Goal: Information Seeking & Learning: Learn about a topic

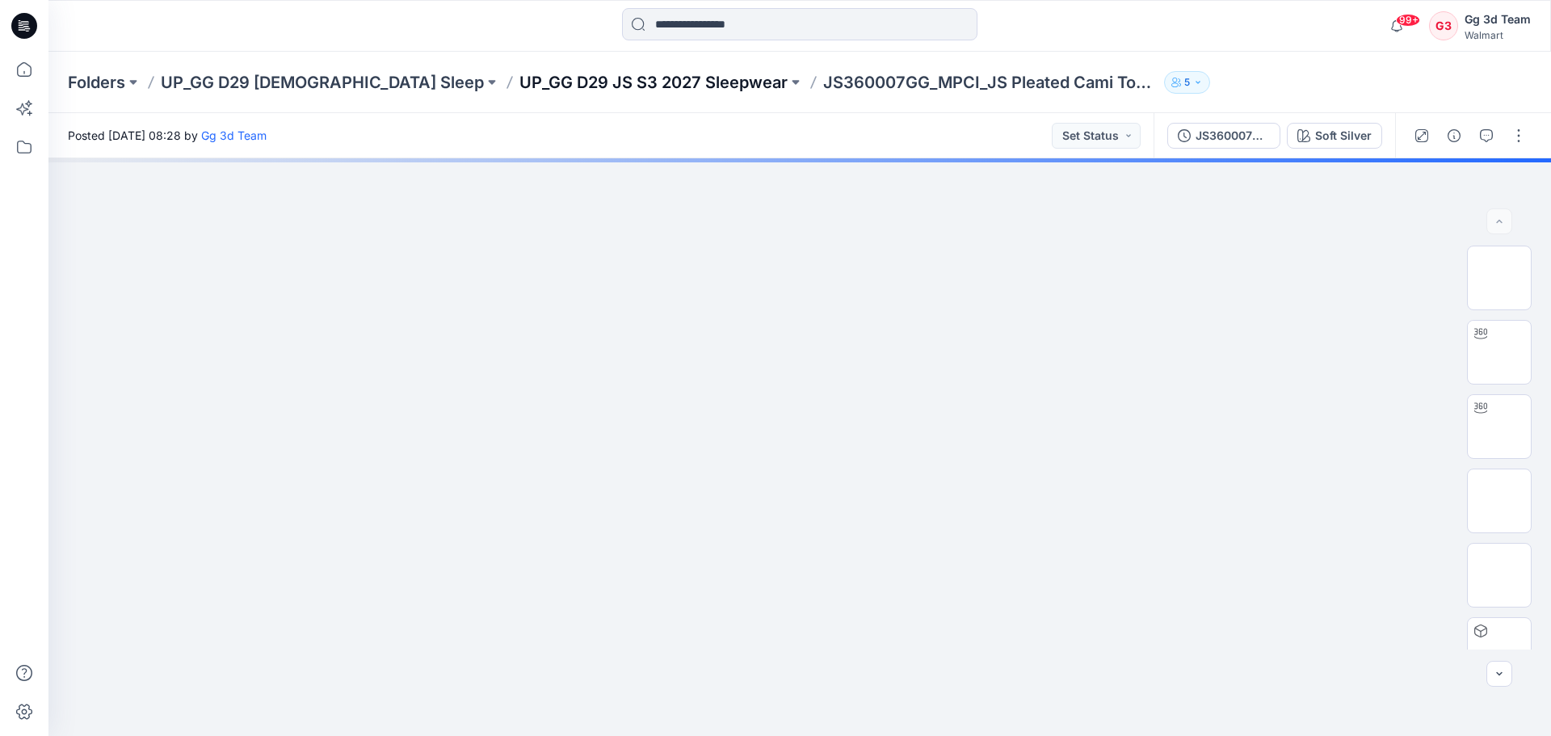
click at [519, 84] on p "UP_GG D29 JS S3 2027 Sleepwear" at bounding box center [653, 82] width 268 height 23
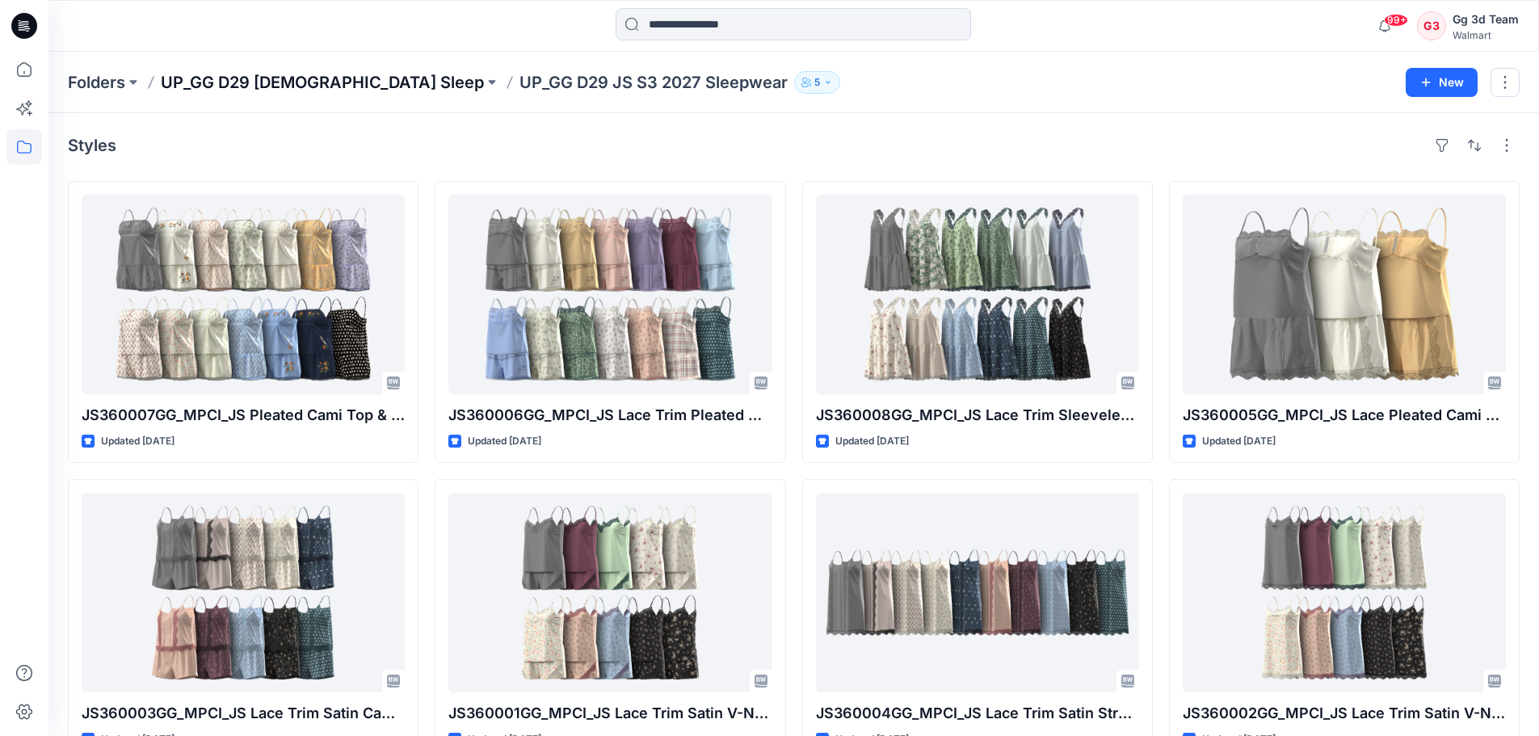
click at [241, 86] on p "UP_GG D29 [DEMOGRAPHIC_DATA] Sleep" at bounding box center [322, 82] width 323 height 23
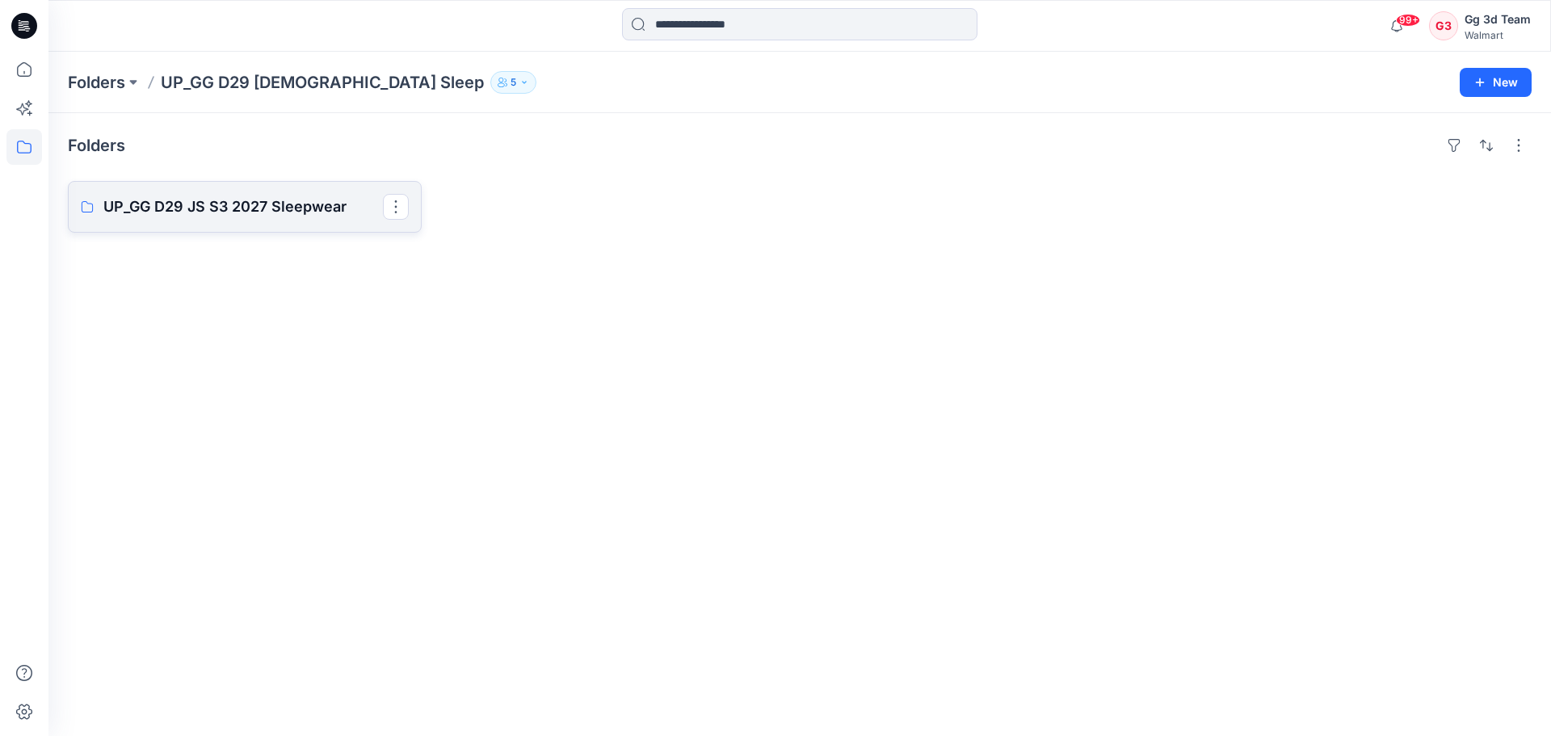
click at [220, 215] on p "UP_GG D29 JS S3 2027 Sleepwear" at bounding box center [242, 206] width 279 height 23
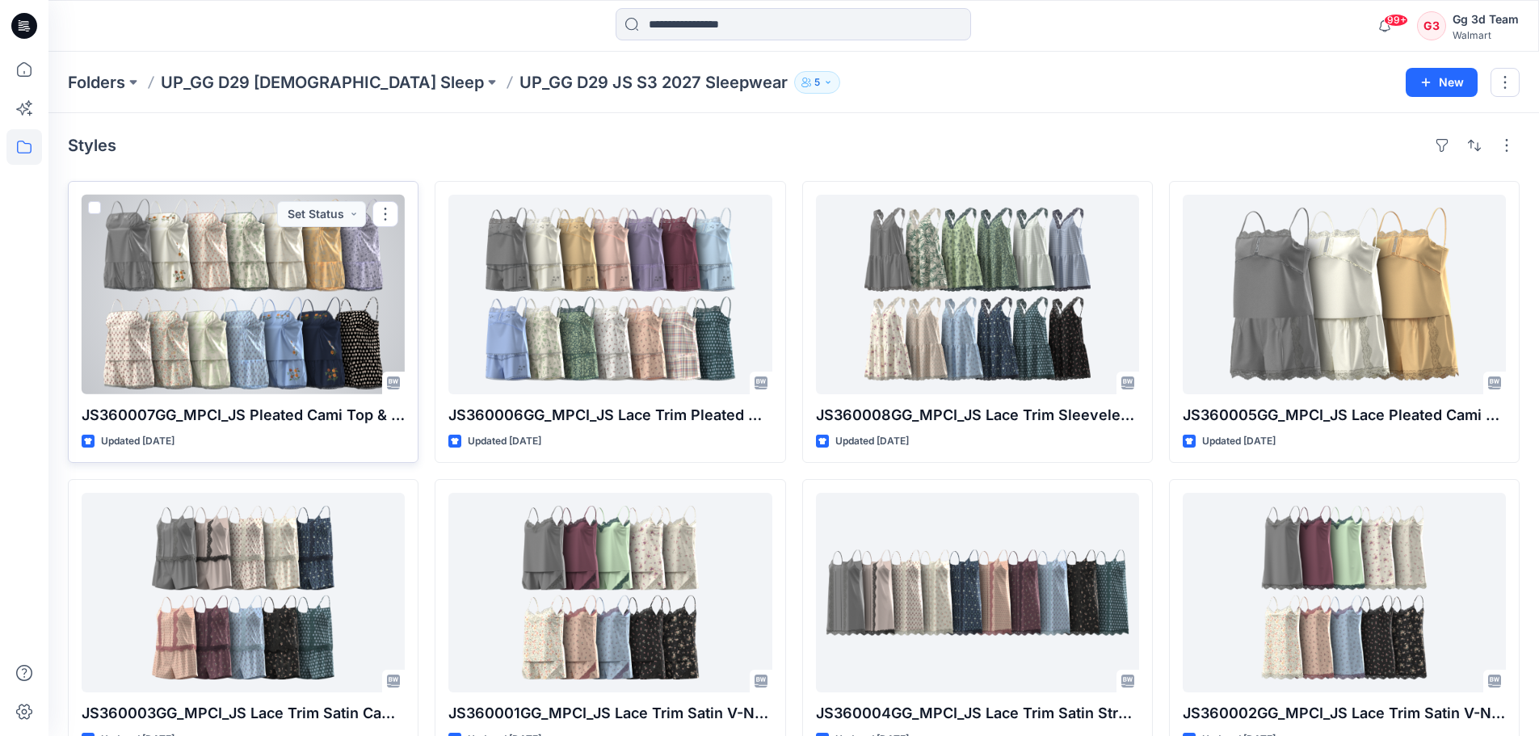
click at [281, 296] on div at bounding box center [243, 294] width 323 height 199
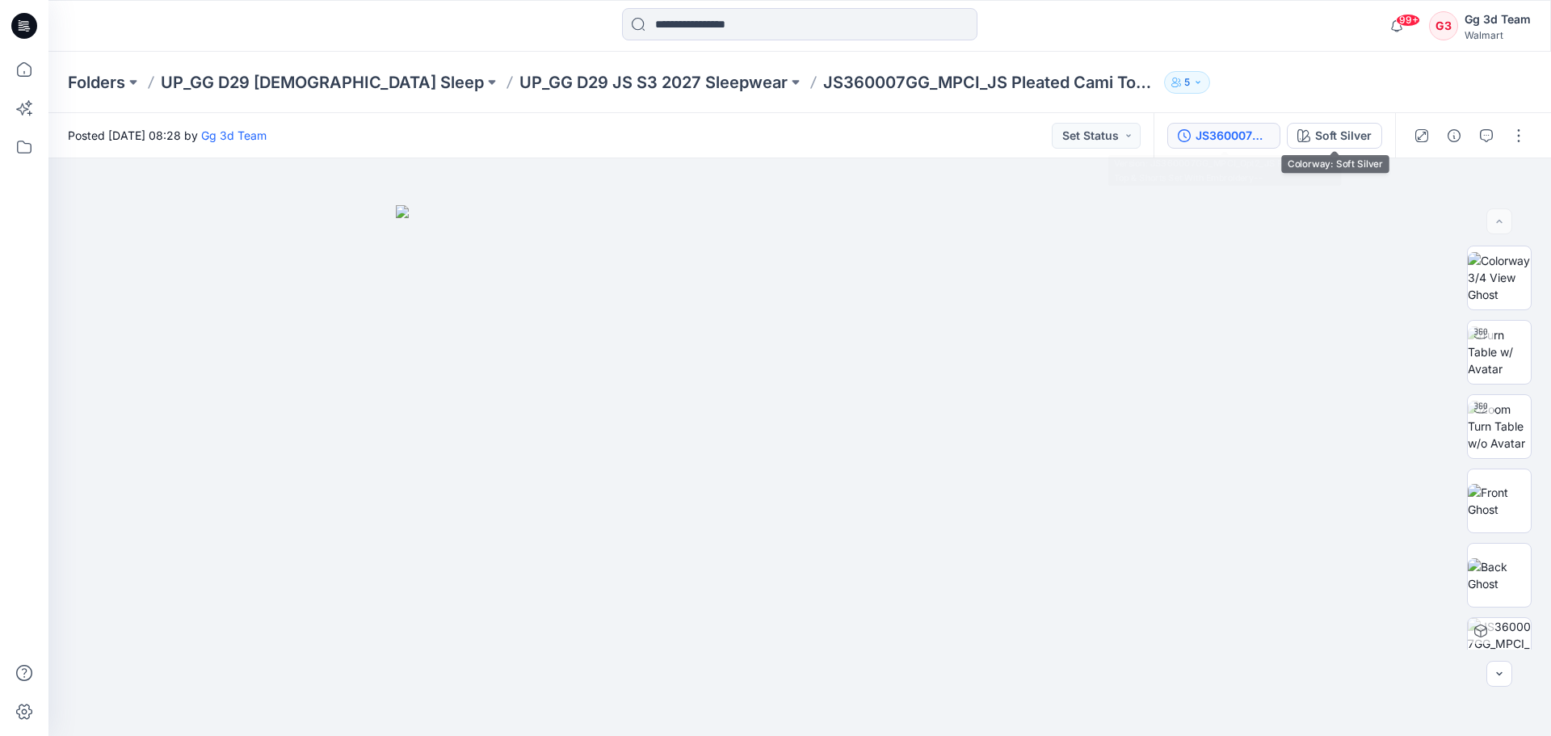
click at [1256, 132] on div "JS360007GG_MPCI_Opt2_JS Pleated Cami Top & Shorts Set With Embroidery--" at bounding box center [1232, 136] width 74 height 18
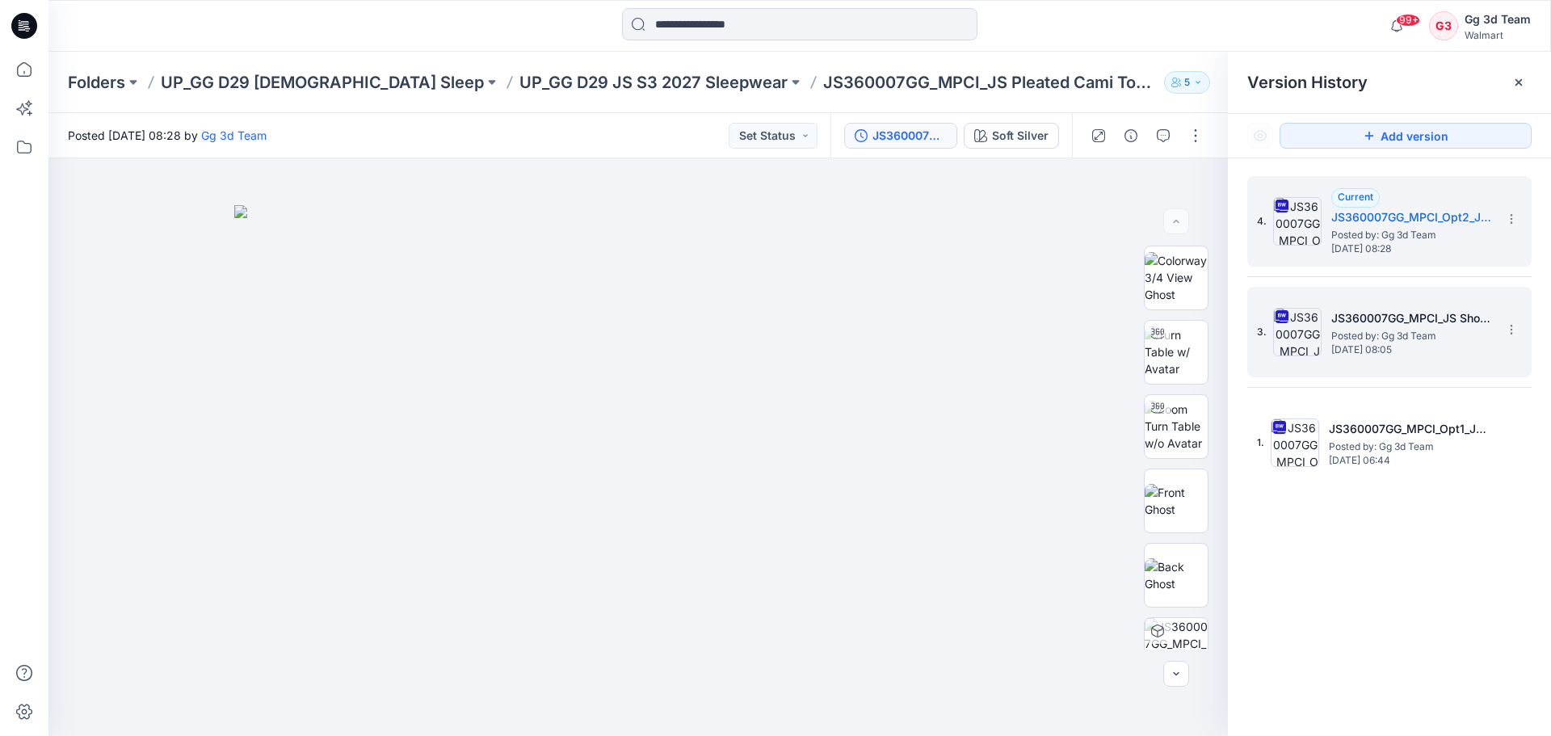
click at [1363, 360] on div "3. JS360007GG_MPCI_JS Shorts Set With Embroidery Posted by: Gg 3d Team [DATE] 0…" at bounding box center [1378, 332] width 242 height 78
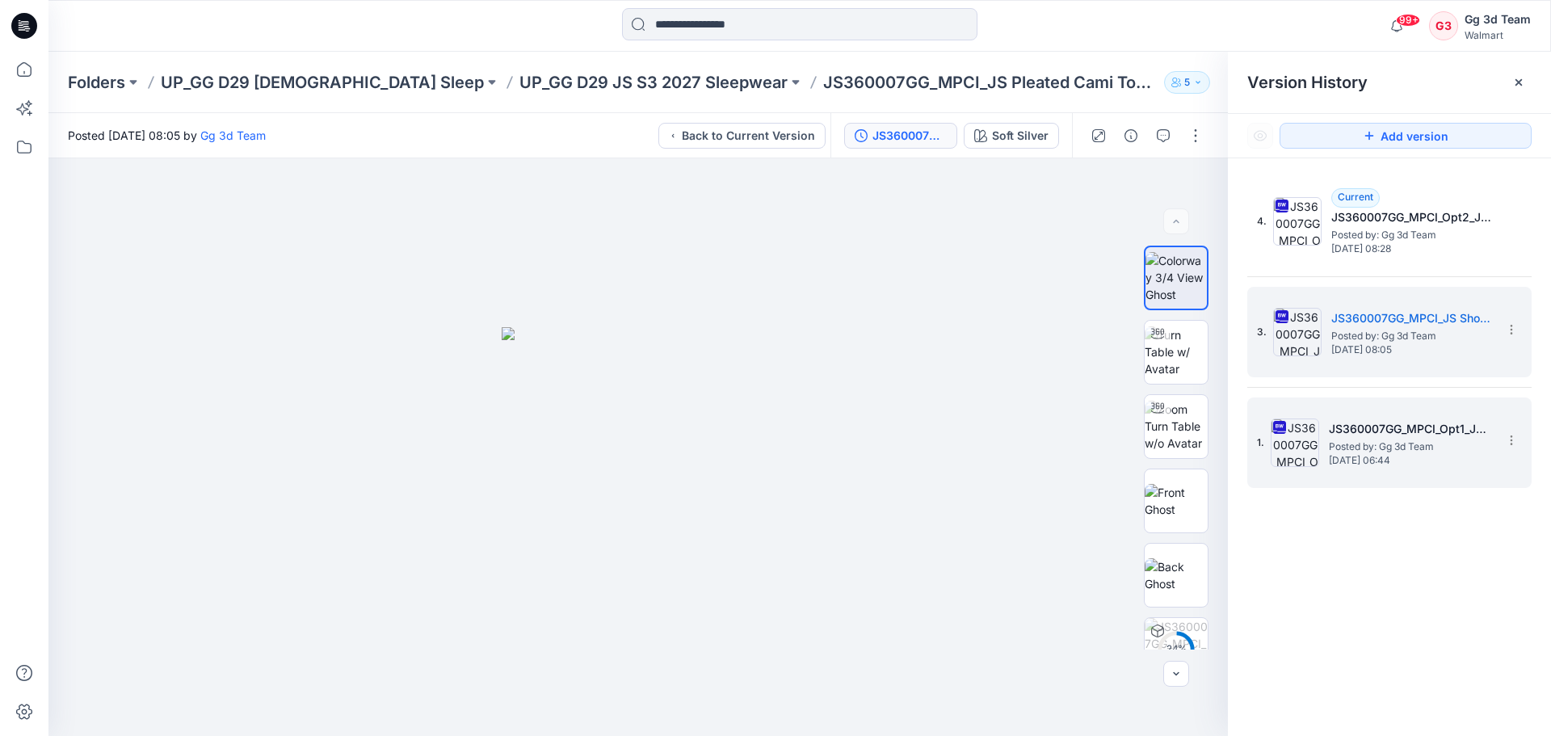
click at [1359, 470] on div "1. JS360007GG_MPCI_Opt1_JS Pleated Cami Top & Shorts Set With Embroidery Posted…" at bounding box center [1378, 443] width 242 height 78
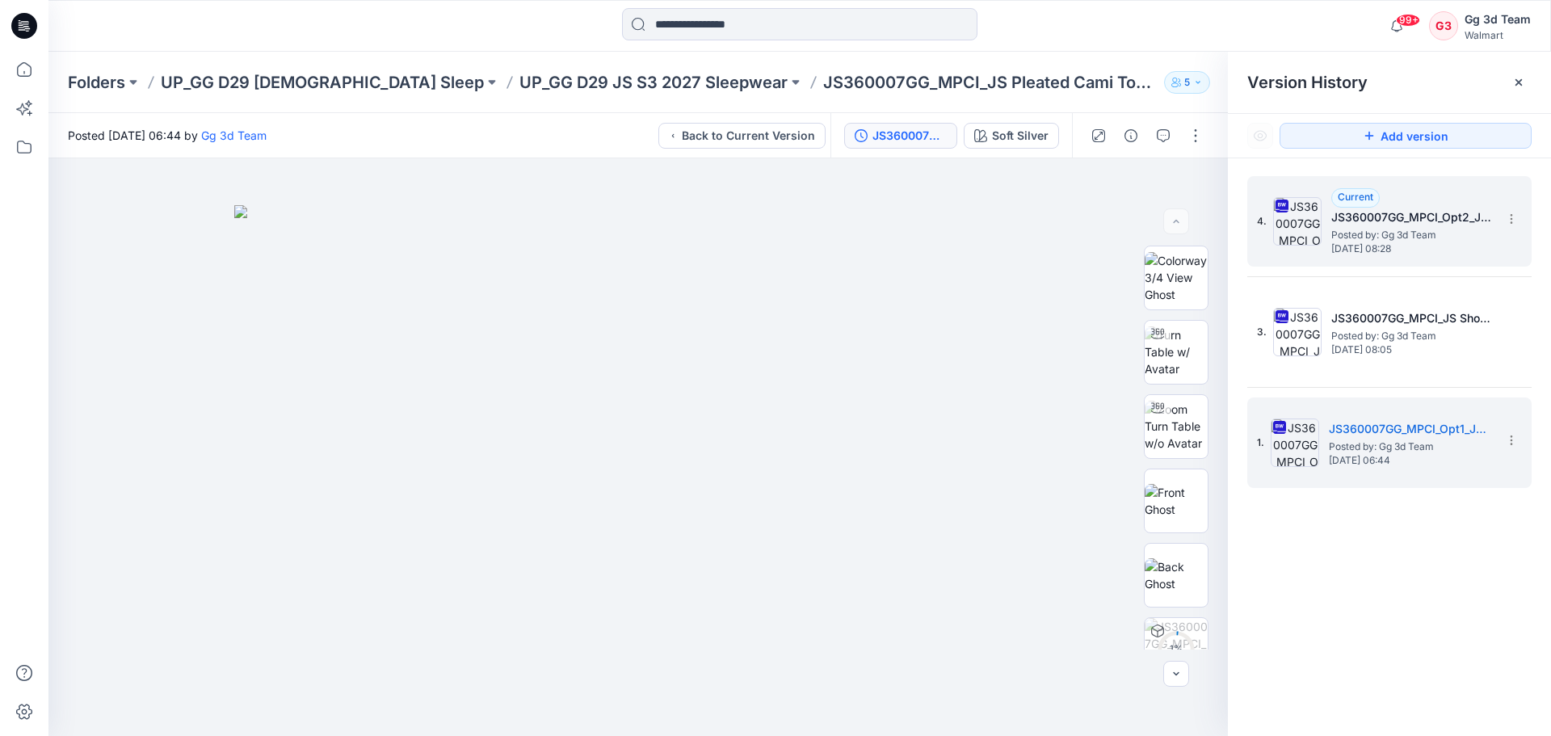
click at [1400, 234] on span "Posted by: Gg 3d Team" at bounding box center [1412, 235] width 162 height 16
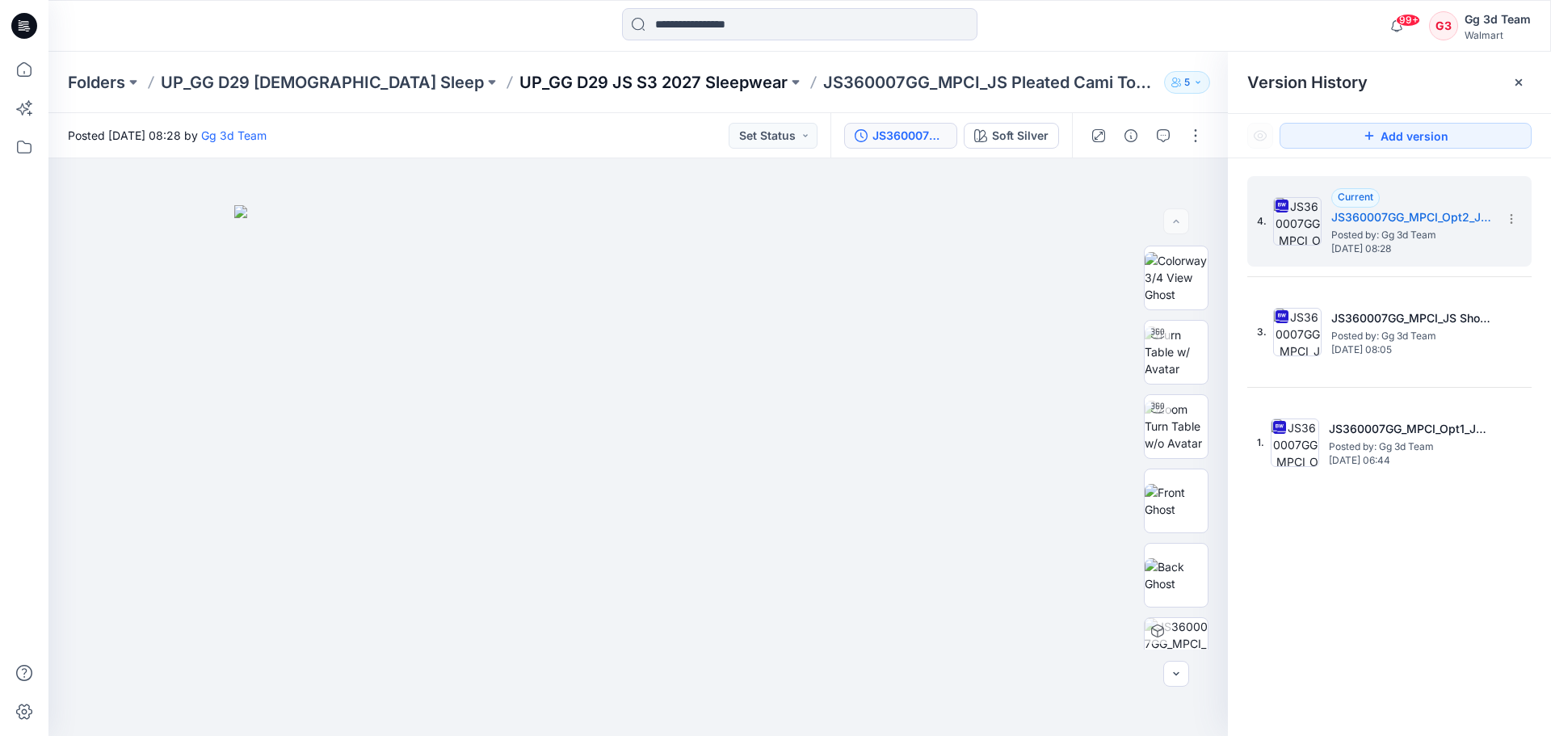
click at [519, 86] on p "UP_GG D29 JS S3 2027 Sleepwear" at bounding box center [653, 82] width 268 height 23
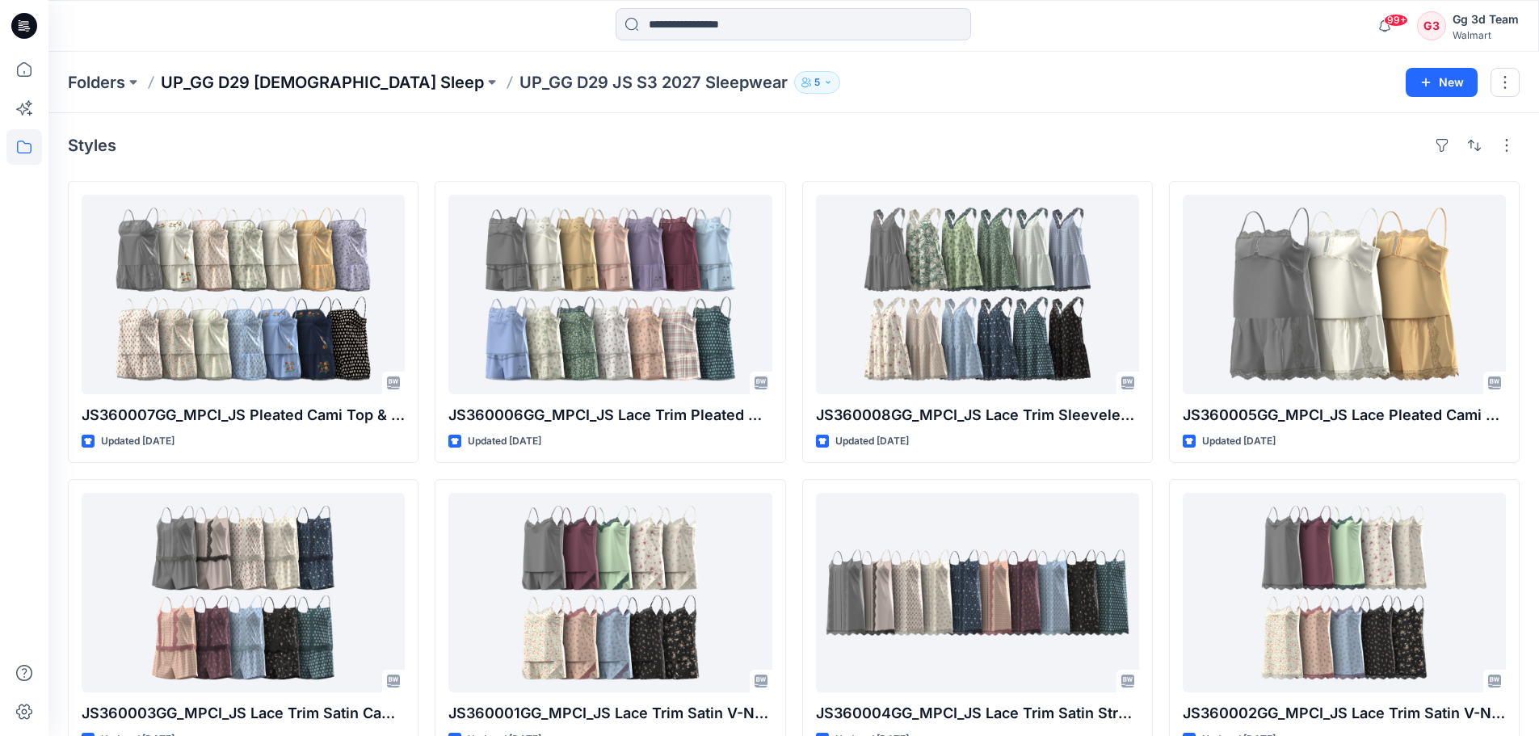
click at [246, 74] on p "UP_GG D29 [DEMOGRAPHIC_DATA] Sleep" at bounding box center [322, 82] width 323 height 23
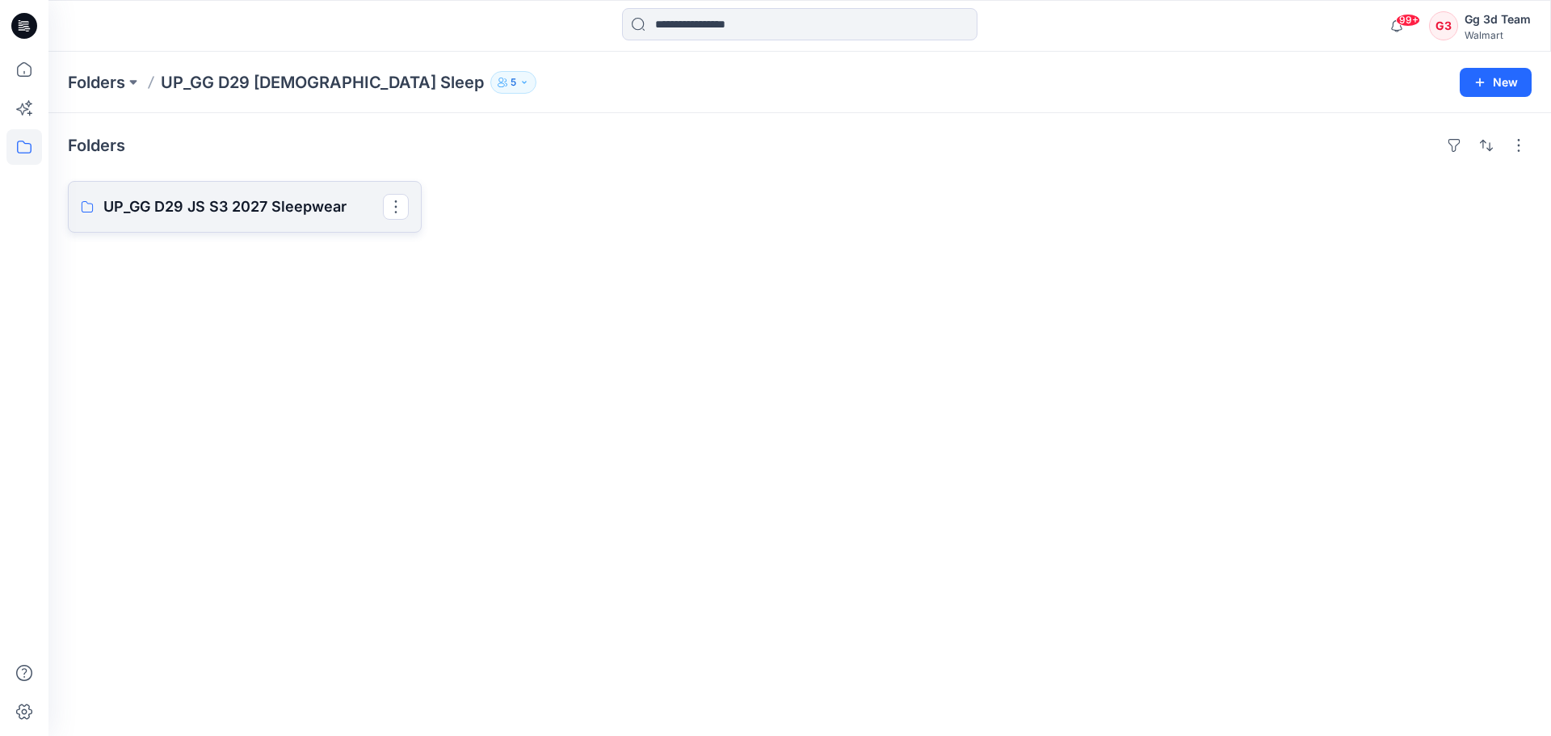
click at [242, 210] on p "UP_GG D29 JS S3 2027 Sleepwear" at bounding box center [242, 206] width 279 height 23
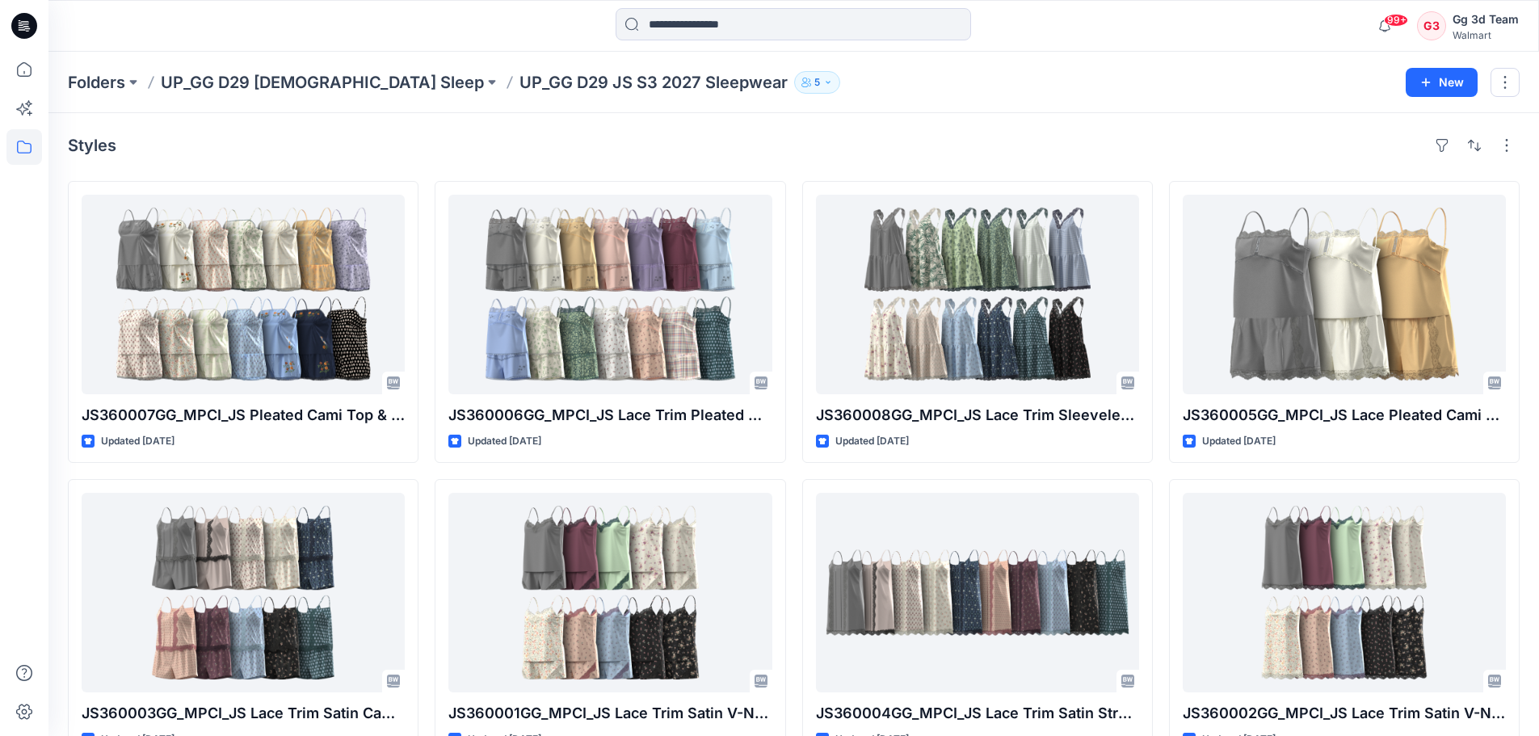
click at [519, 86] on p "UP_GG D29 JS S3 2027 Sleepwear" at bounding box center [653, 82] width 268 height 23
click at [519, 75] on p "UP_GG D29 JS S3 2027 Sleepwear" at bounding box center [653, 82] width 268 height 23
click at [519, 87] on p "UP_GG D29 JS S3 2027 Sleepwear" at bounding box center [653, 82] width 268 height 23
click at [540, 84] on p "UP_GG D29 JS S3 2027 Sleepwear" at bounding box center [653, 82] width 268 height 23
click at [628, 80] on p "UP_GG D29 JS S3 2027 Sleepwear" at bounding box center [653, 82] width 268 height 23
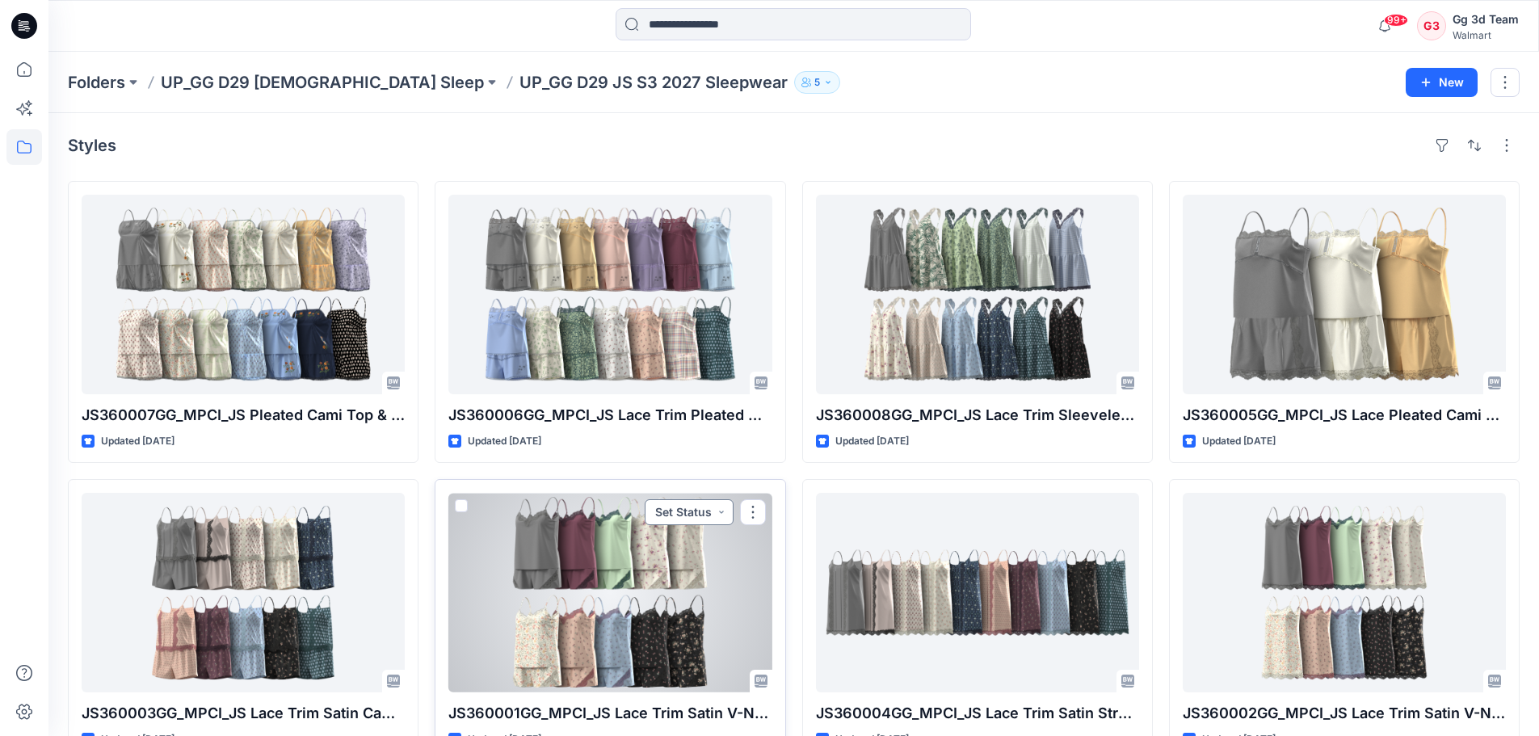
scroll to position [44, 0]
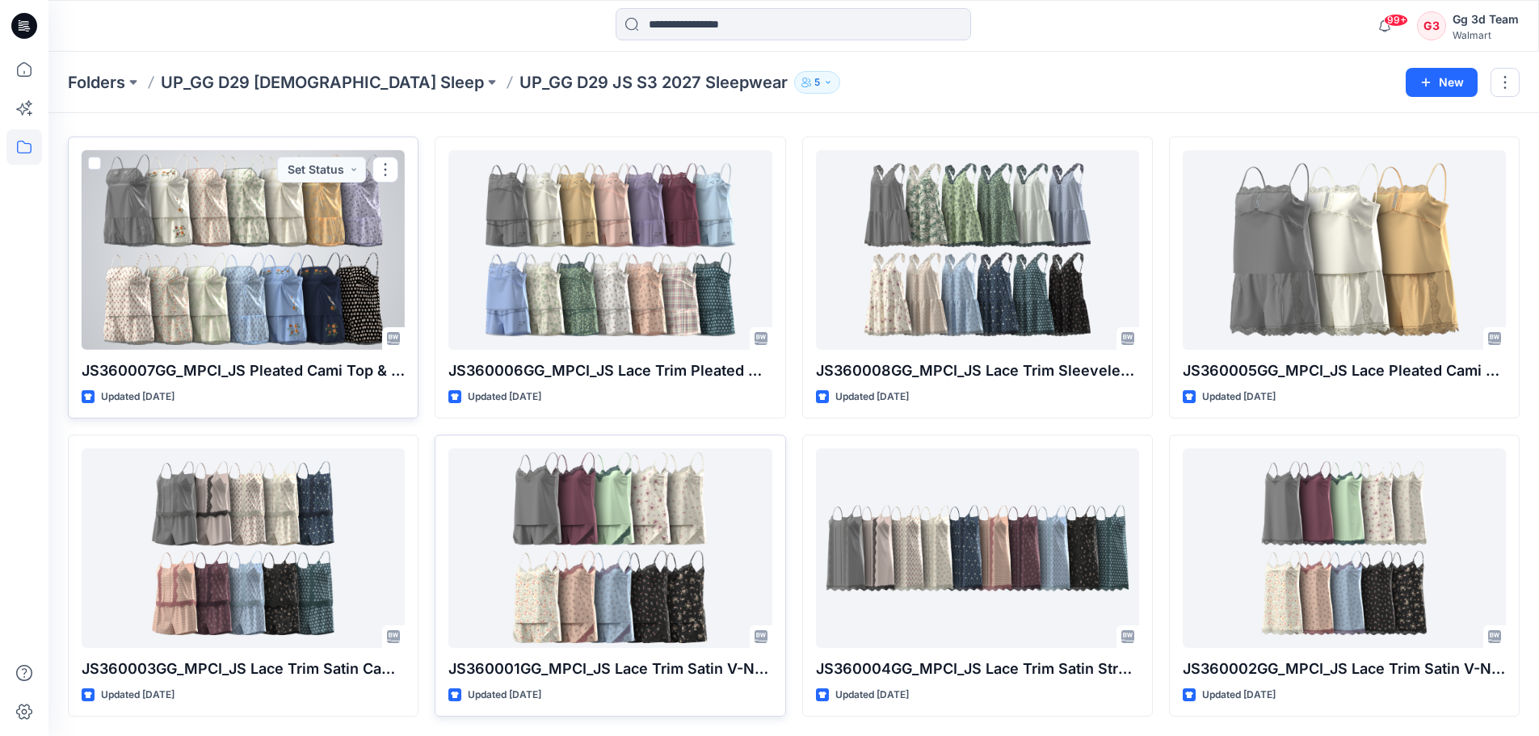
click at [249, 275] on div at bounding box center [243, 249] width 323 height 199
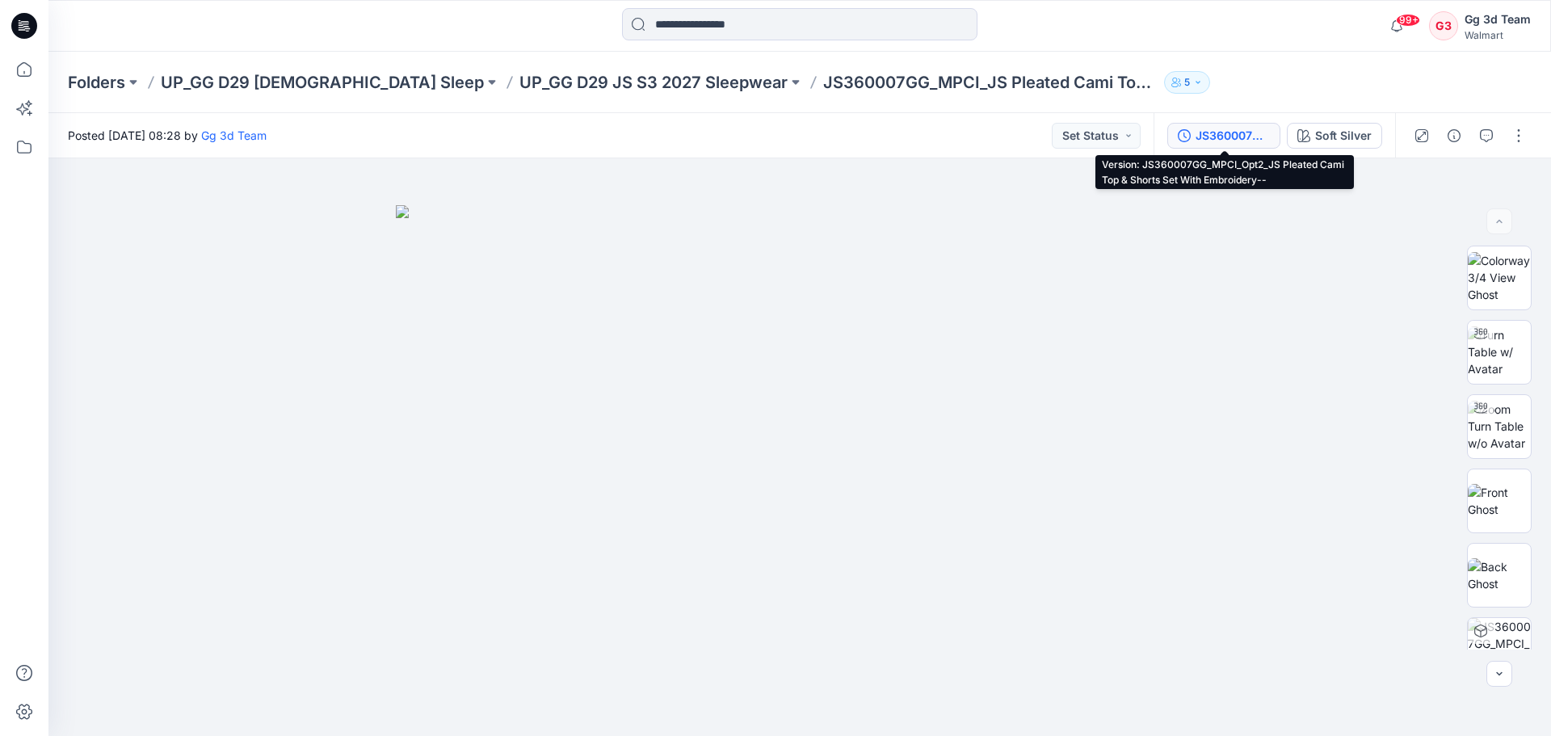
click at [1260, 145] on button "JS360007GG_MPCI_Opt2_JS Pleated Cami Top & Shorts Set With Embroidery--" at bounding box center [1223, 136] width 113 height 26
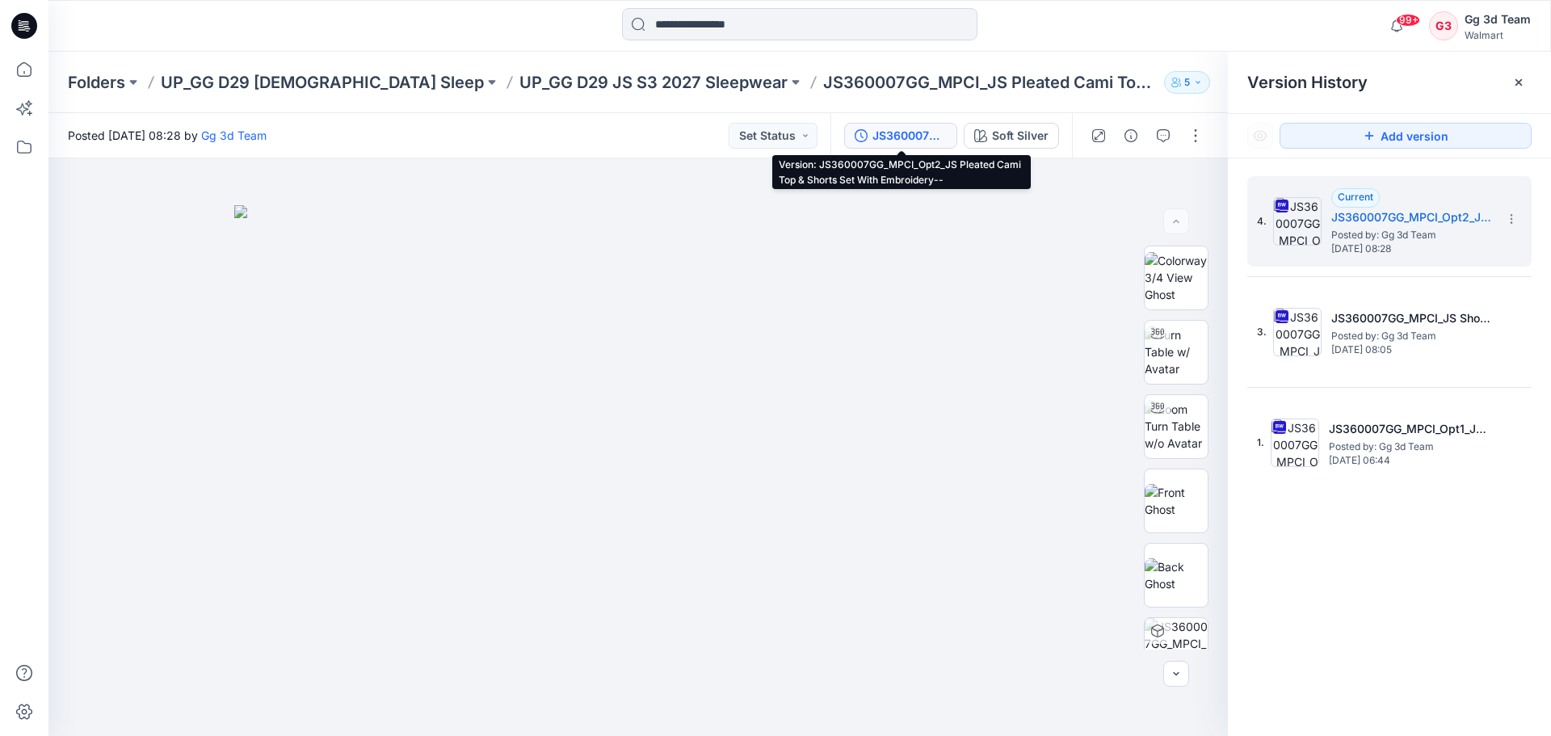
click at [1438, 520] on div "4. Current JS360007GG_MPCI_Opt2_JS Pleated Cami Top & Shorts Set With Embroider…" at bounding box center [1389, 458] width 323 height 601
